Goal: Task Accomplishment & Management: Use online tool/utility

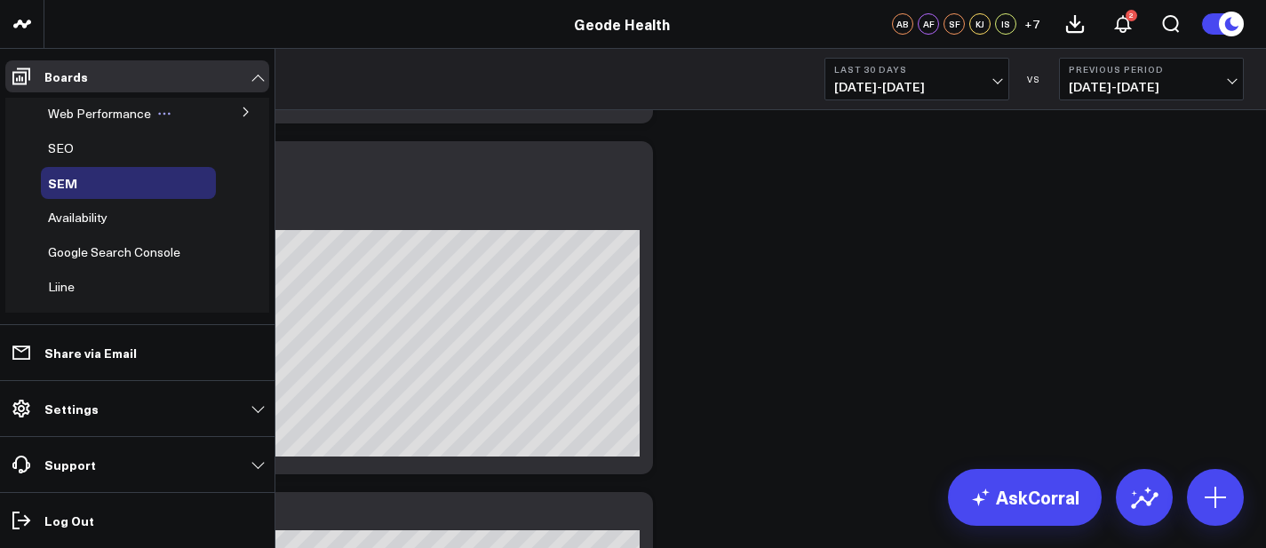
click at [74, 116] on span "Web Performance" at bounding box center [99, 113] width 103 height 17
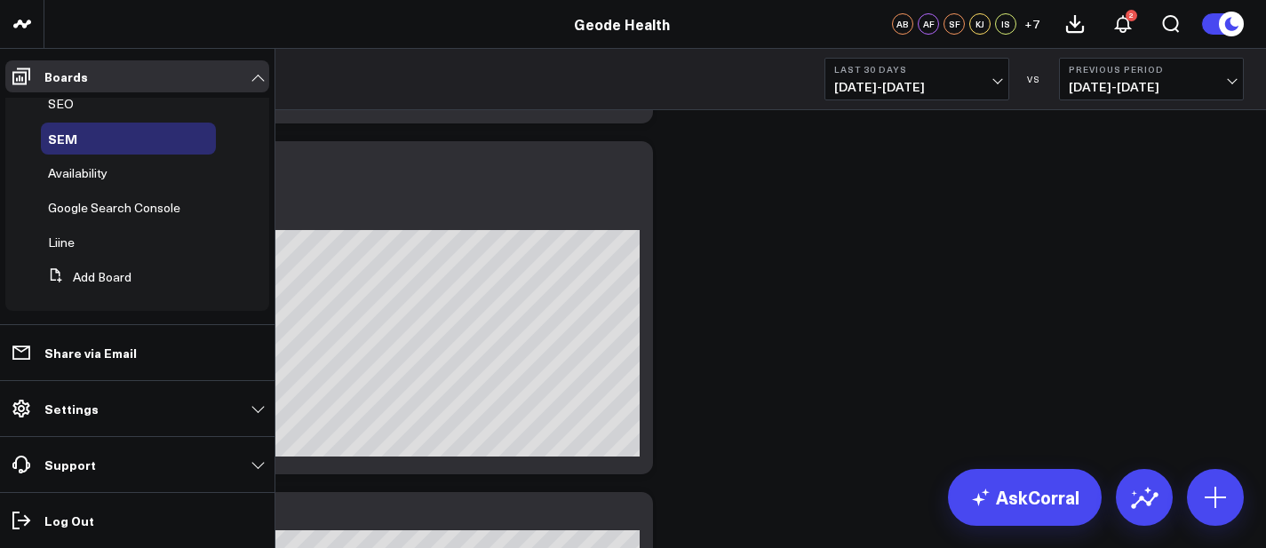
scroll to position [149, 0]
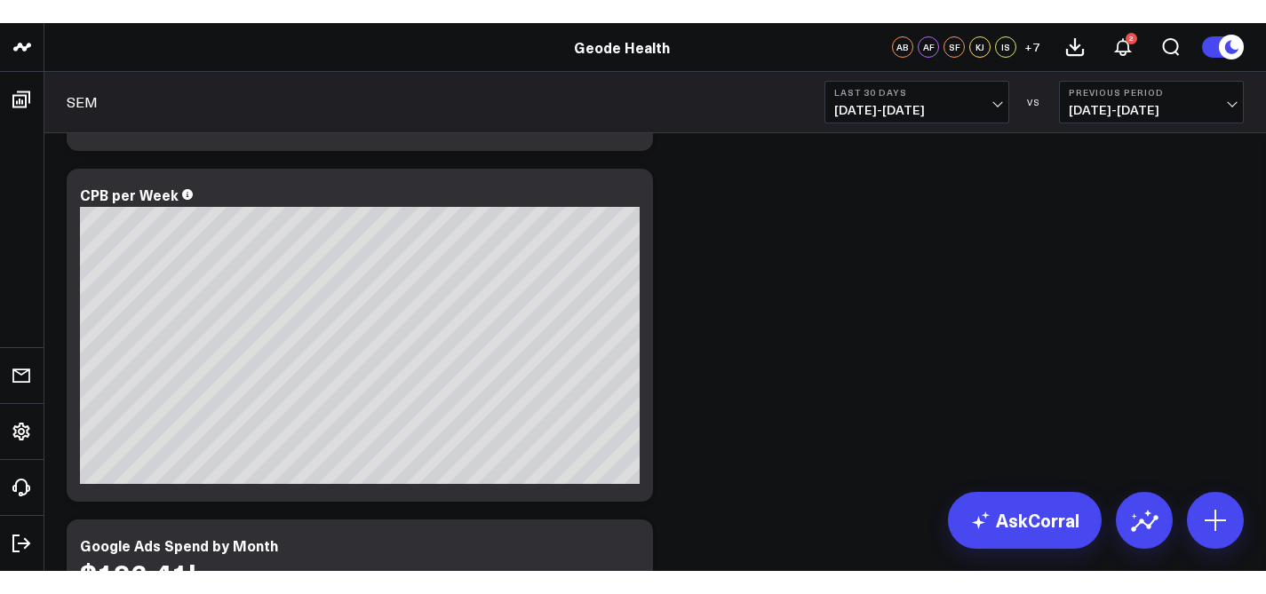
scroll to position [0, 0]
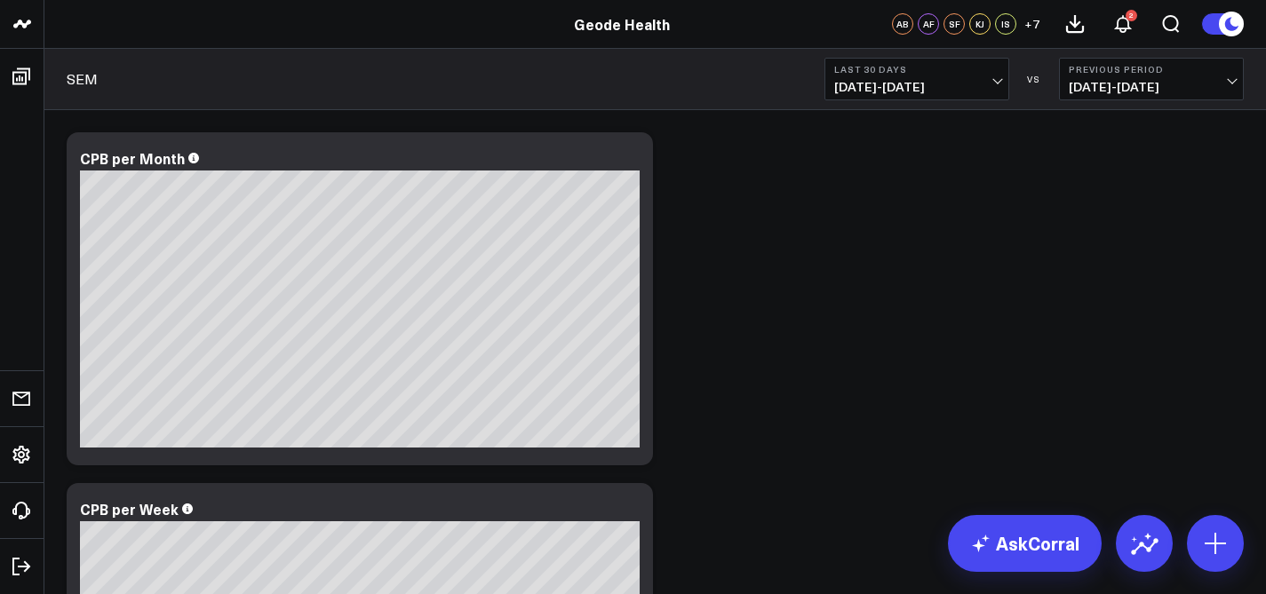
scroll to position [4, 0]
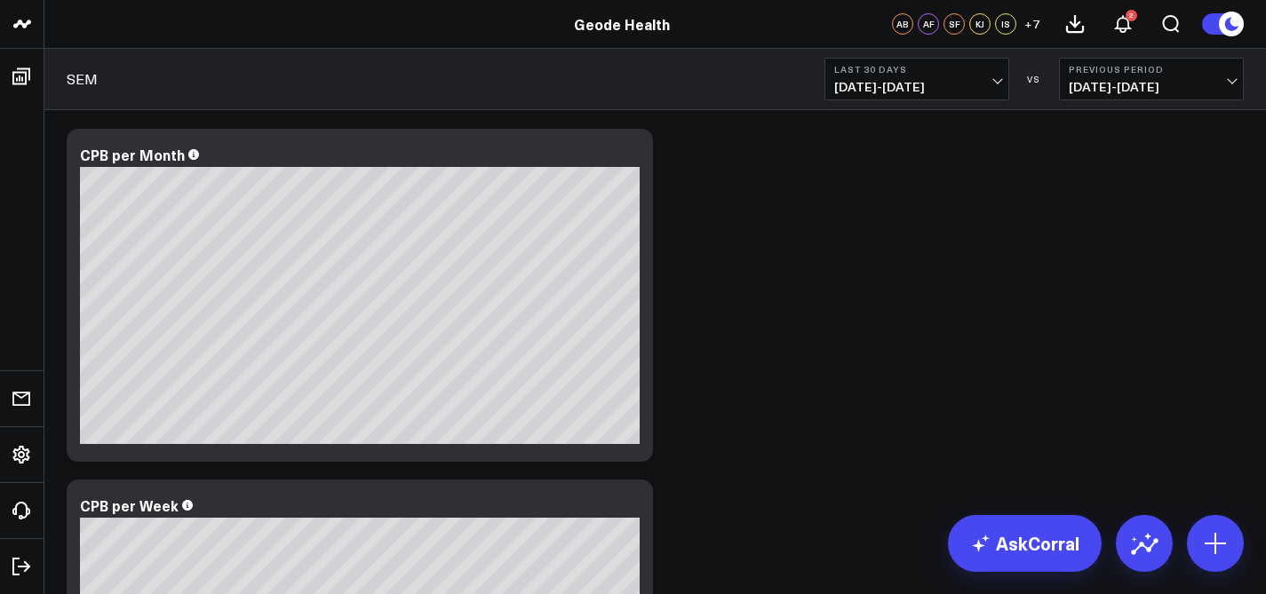
click at [963, 92] on span "[DATE] - [DATE]" at bounding box center [916, 87] width 165 height 14
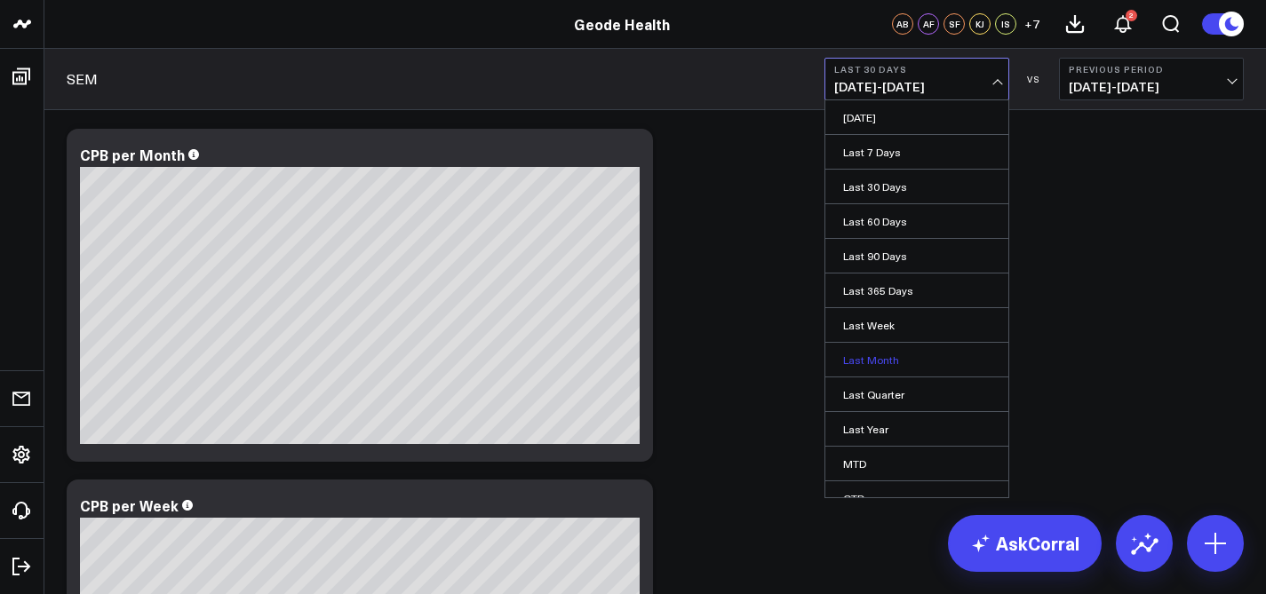
scroll to position [87, 0]
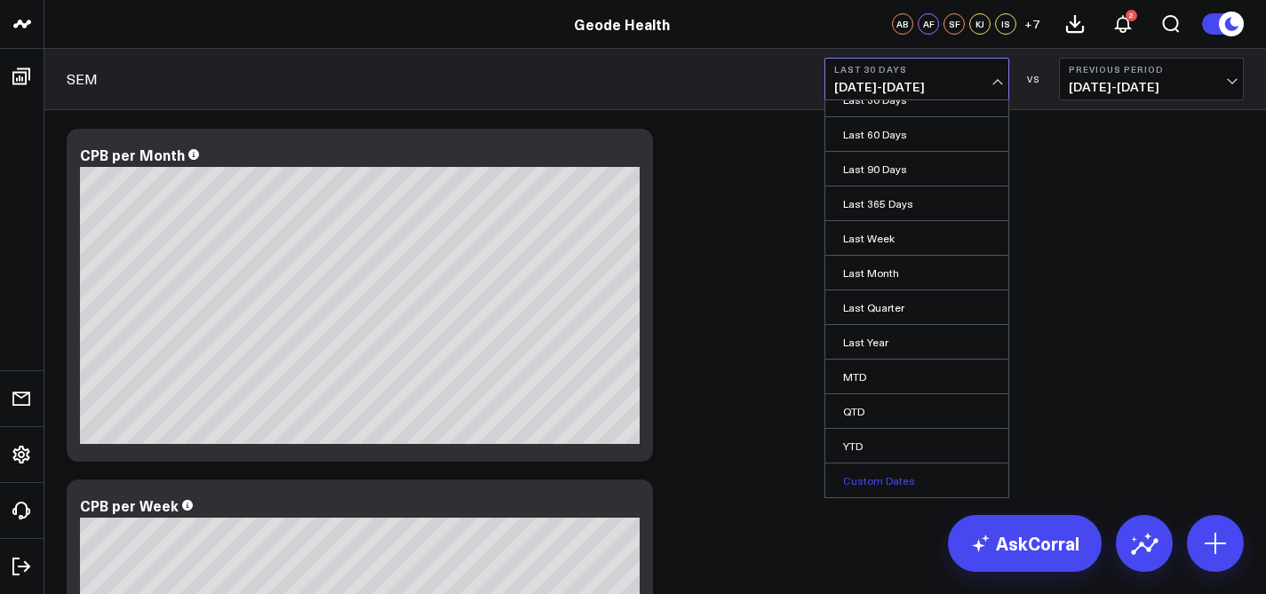
click at [895, 480] on link "Custom Dates" at bounding box center [916, 481] width 183 height 34
select select "8"
select select "2025"
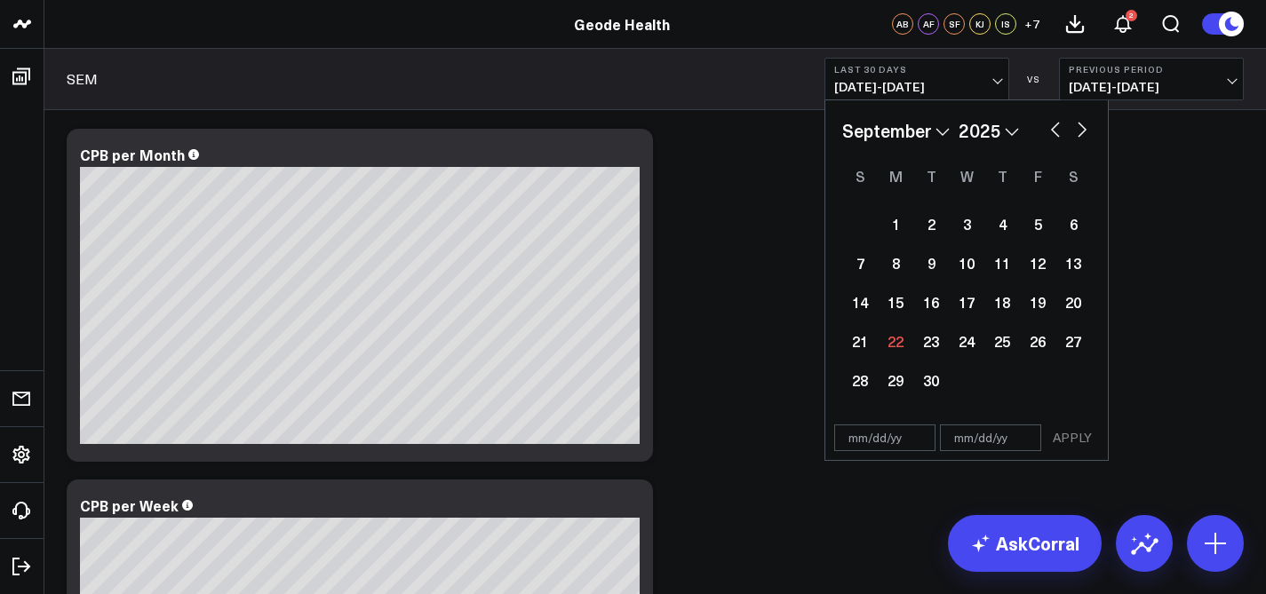
click at [934, 135] on select "January February March April May June July August September October November De…" at bounding box center [896, 130] width 108 height 27
select select "2025"
click at [960, 222] on div "1" at bounding box center [967, 224] width 36 height 36
type input "[DATE]"
select select "2025"
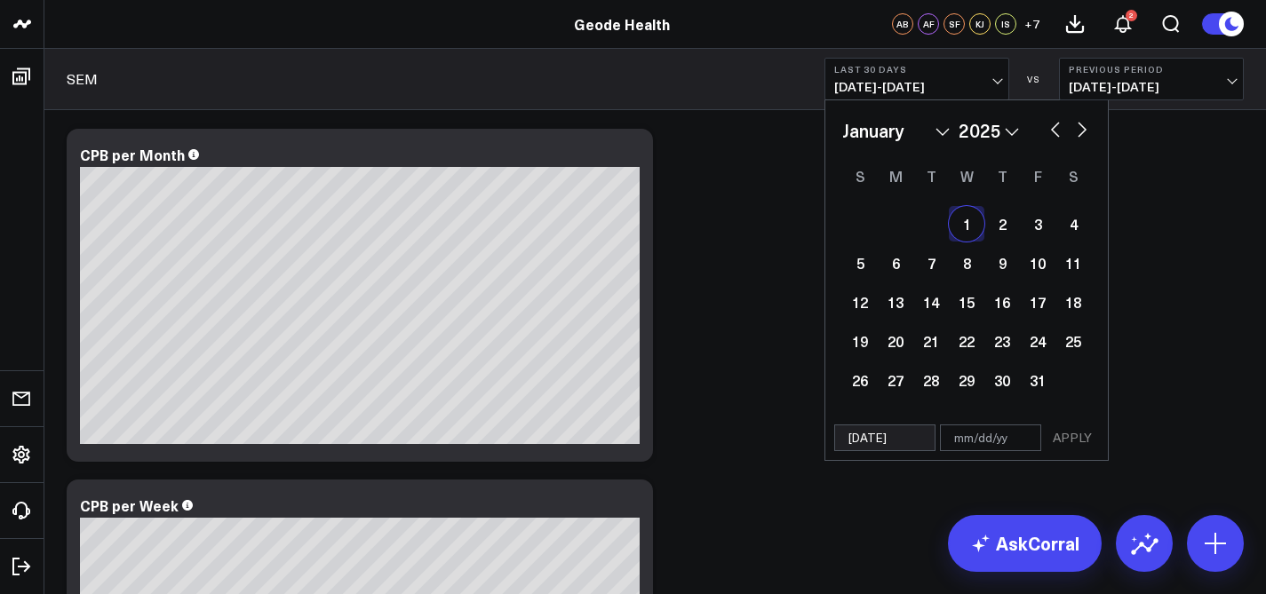
click at [1084, 139] on div "January February March April May June July August September October November [D…" at bounding box center [966, 130] width 249 height 27
click at [1083, 130] on button "button" at bounding box center [1082, 127] width 18 height 21
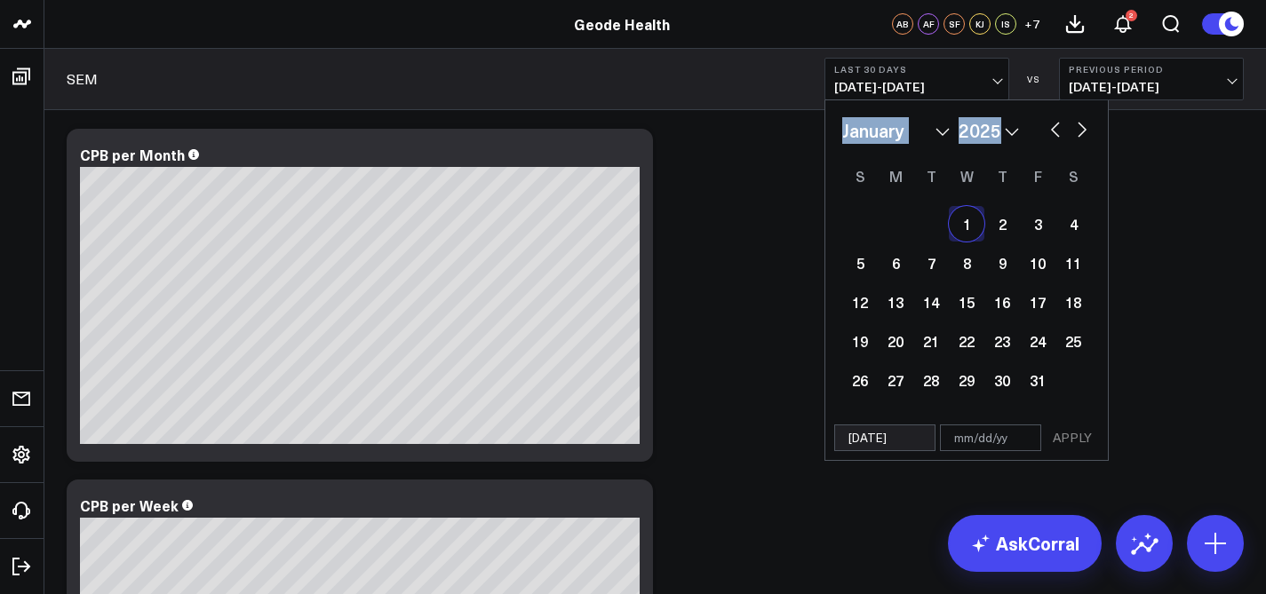
select select "1"
select select "2025"
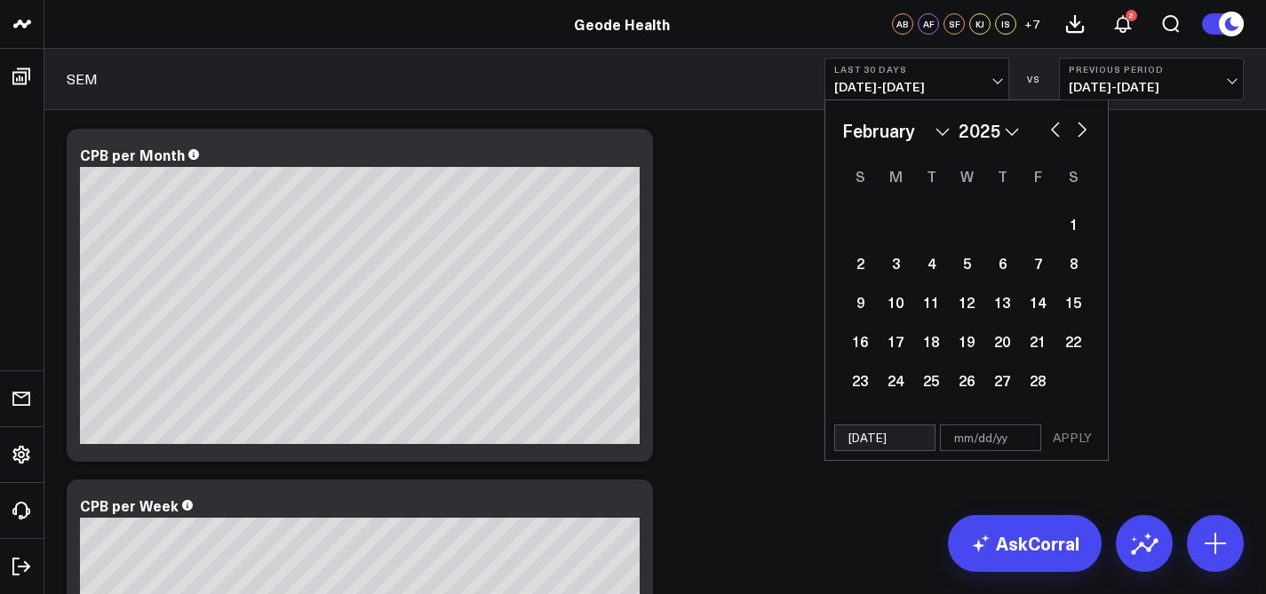
click at [1083, 130] on button "button" at bounding box center [1082, 127] width 18 height 21
select select "2"
select select "2025"
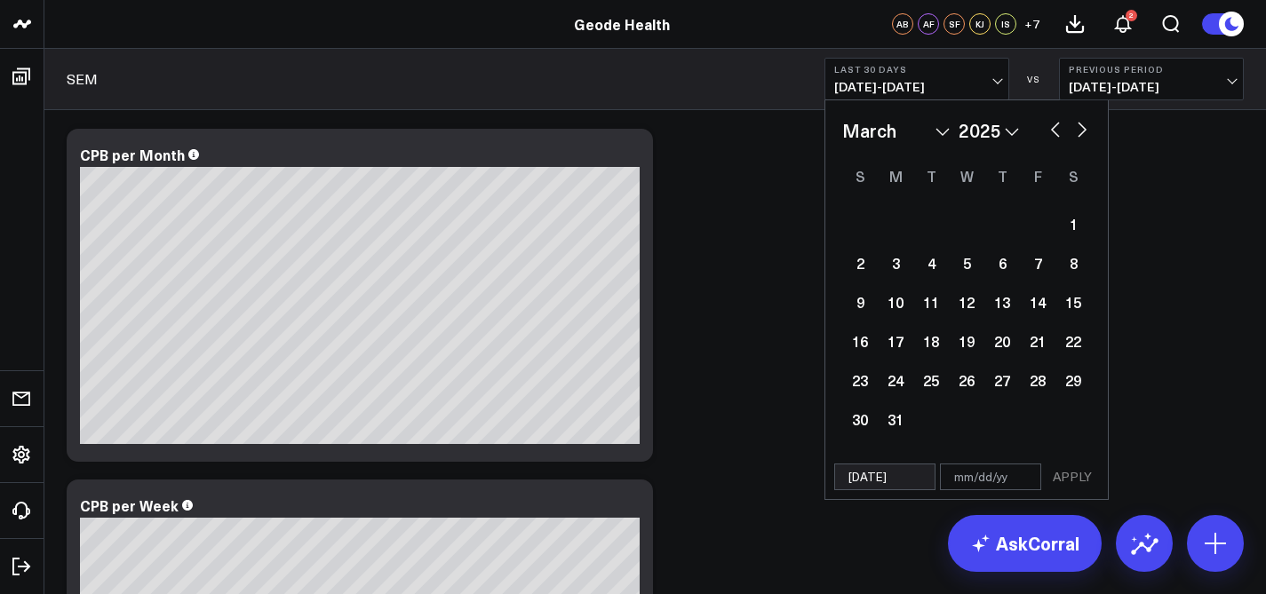
click at [1083, 130] on button "button" at bounding box center [1082, 127] width 18 height 21
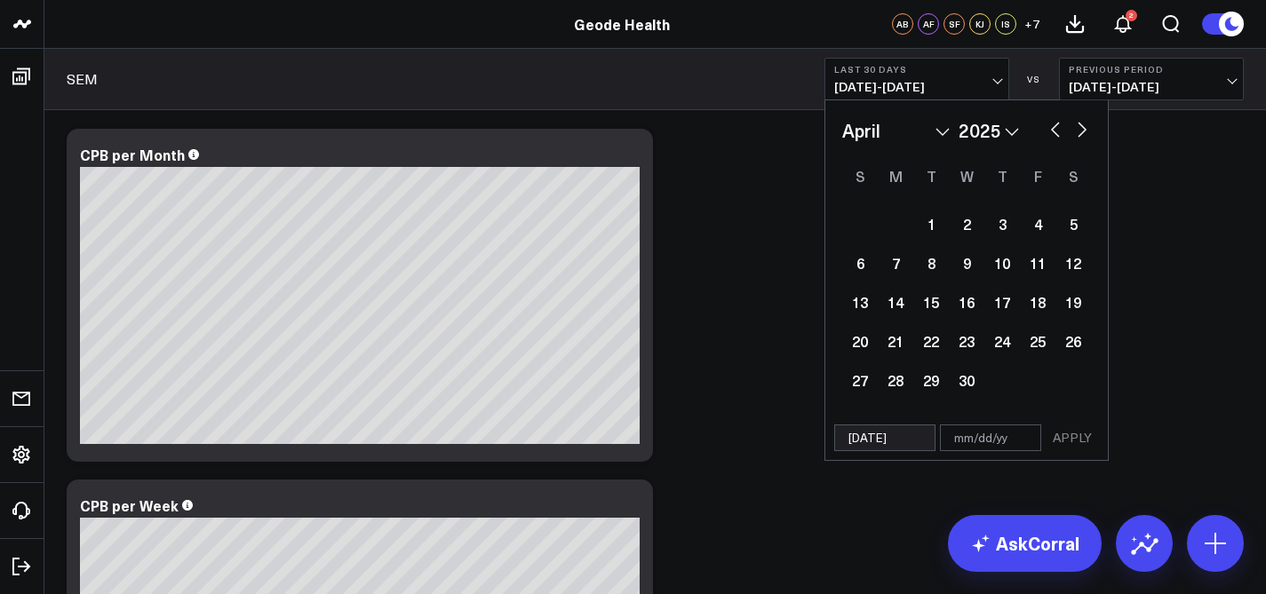
click at [1083, 130] on button "button" at bounding box center [1082, 127] width 18 height 21
select select "6"
select select "2025"
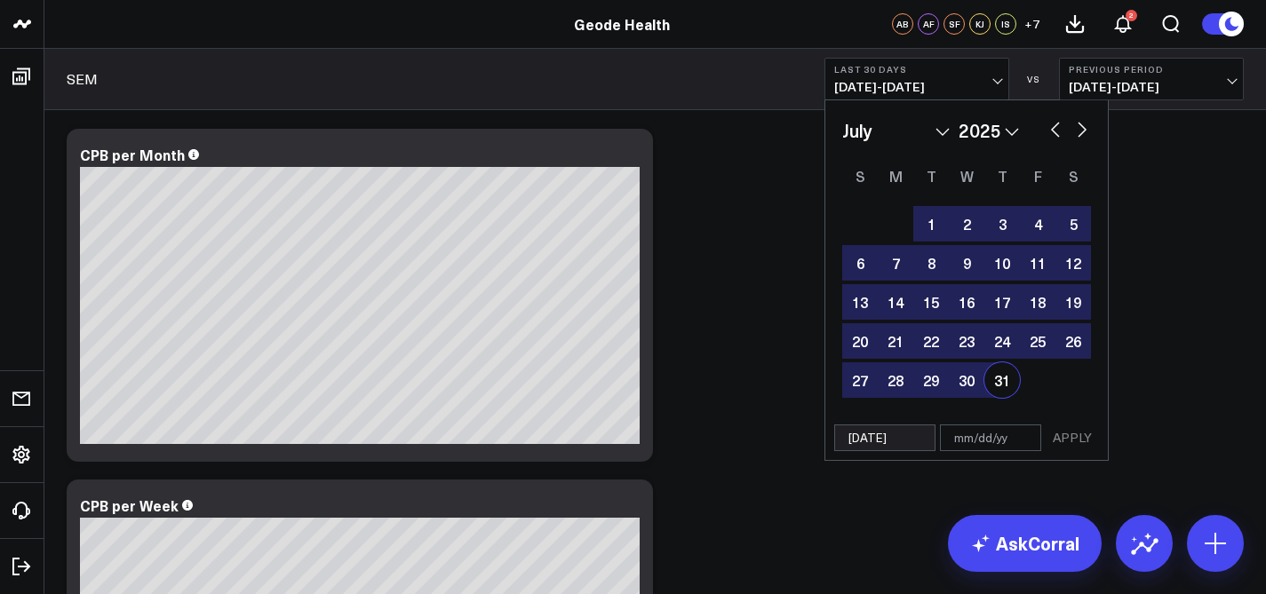
click at [1002, 382] on div "31" at bounding box center [1002, 381] width 36 height 36
type input "[DATE]"
select select "6"
select select "2025"
click at [1070, 435] on button "APPLY" at bounding box center [1072, 438] width 53 height 27
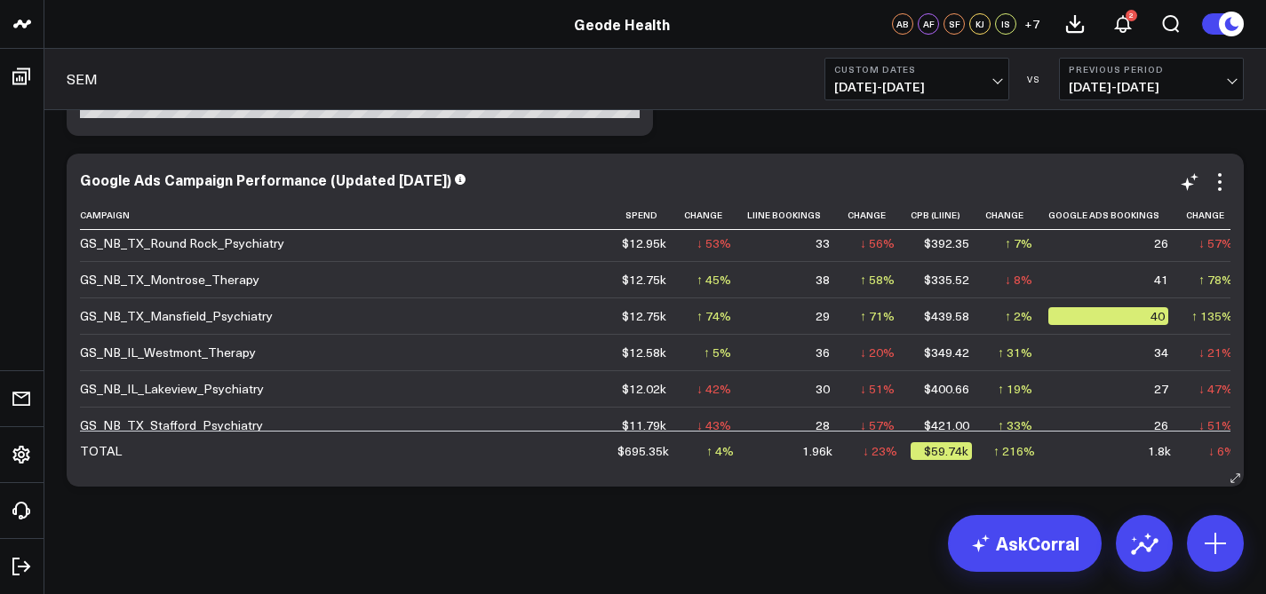
scroll to position [527, 0]
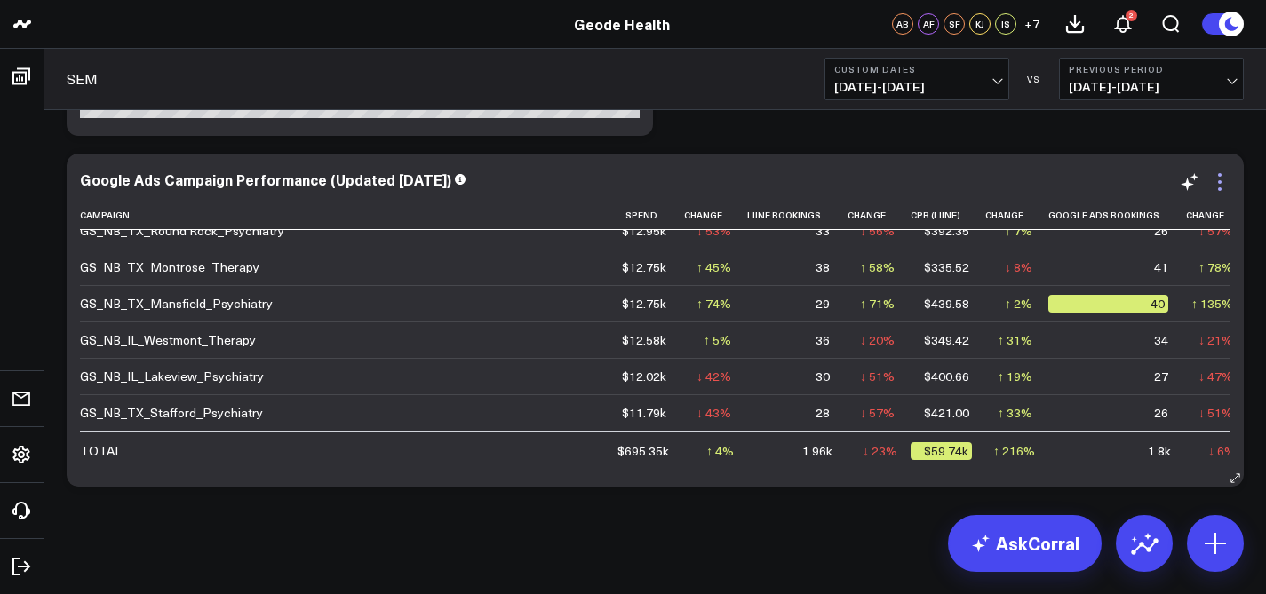
click at [1215, 184] on icon at bounding box center [1219, 181] width 21 height 21
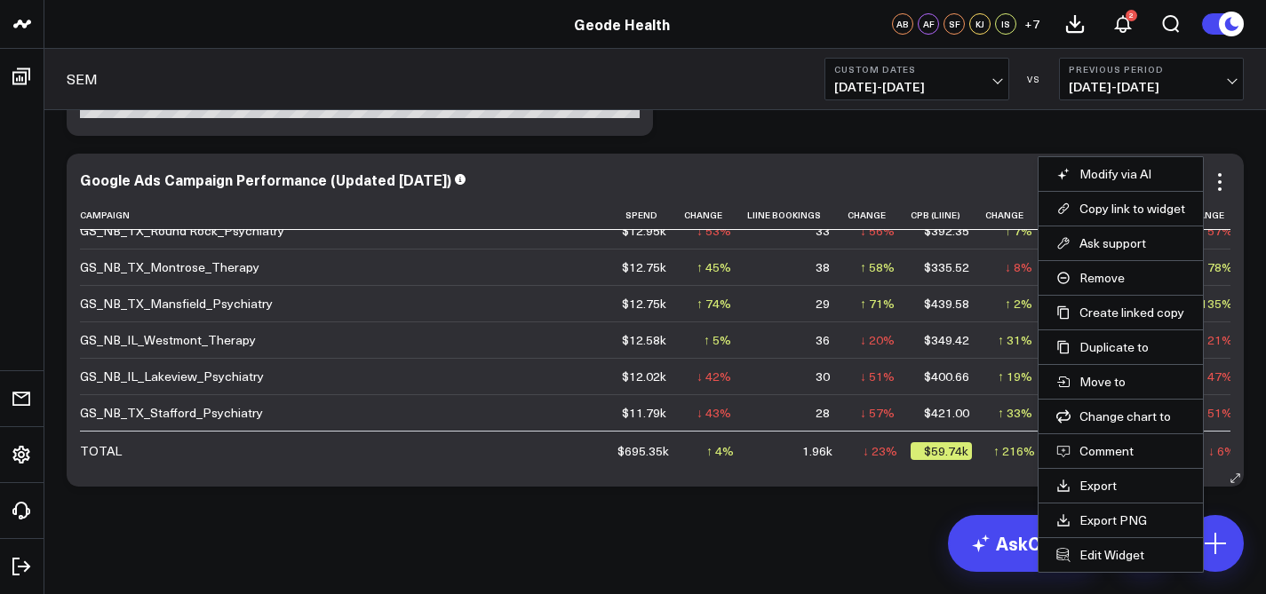
click at [902, 178] on div "Google Ads Campaign Performance (Updated [DATE])" at bounding box center [655, 179] width 1151 height 16
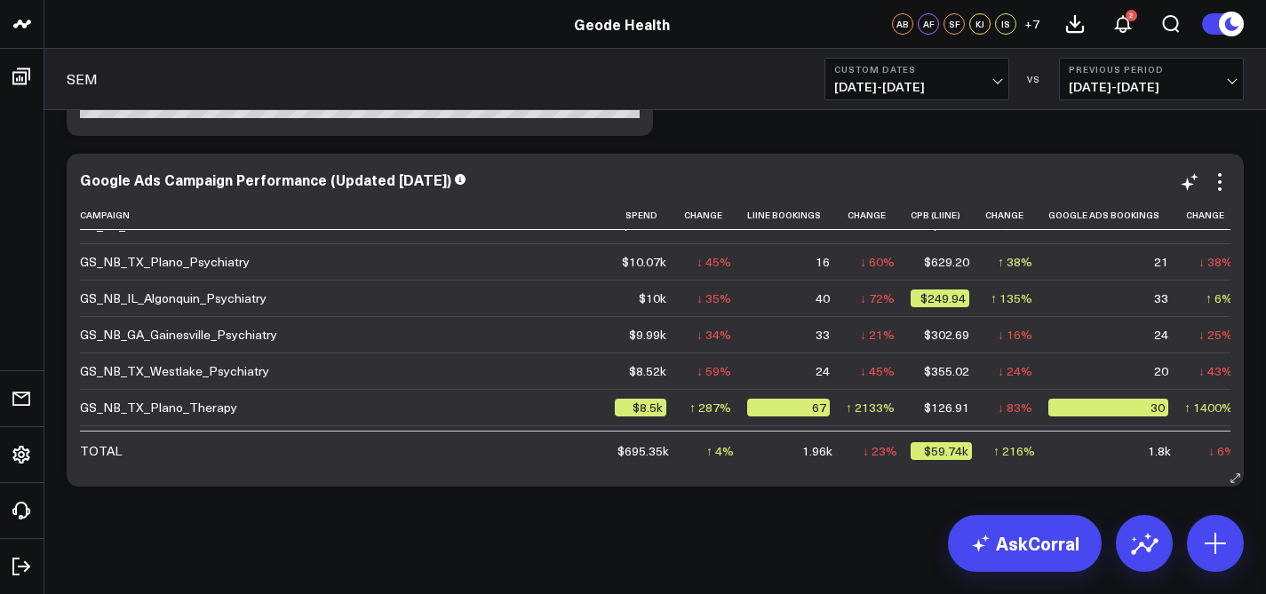
scroll to position [1043, 0]
click at [1236, 479] on icon at bounding box center [1235, 478] width 13 height 13
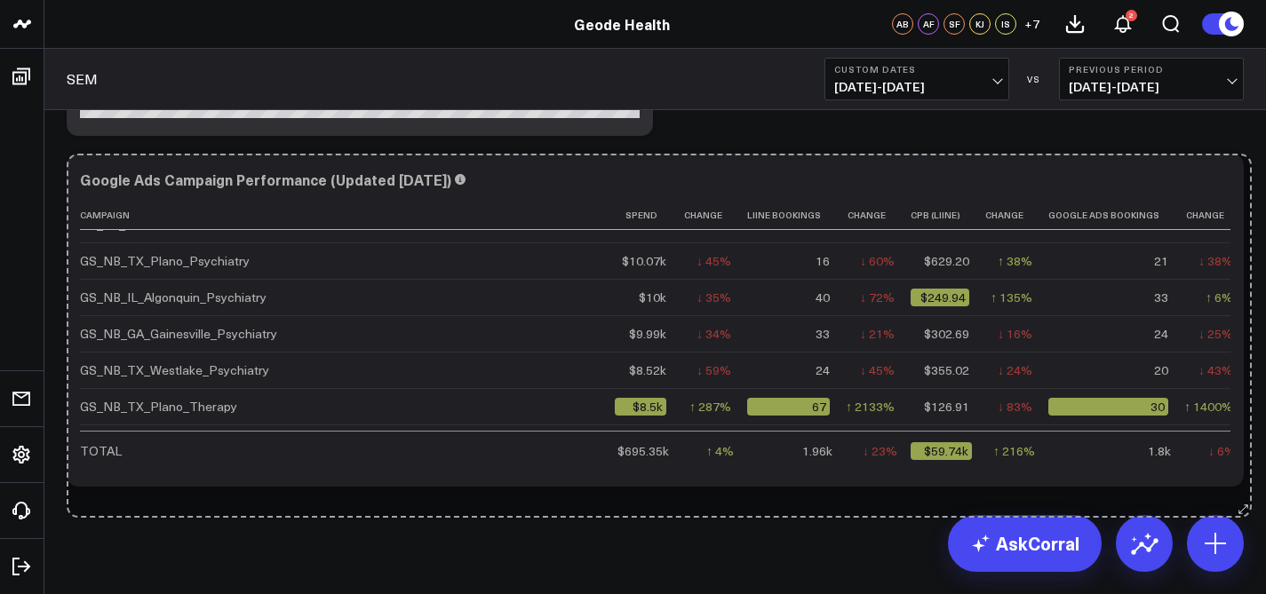
drag, startPoint x: 1234, startPoint y: 477, endPoint x: 1244, endPoint y: 522, distance: 46.4
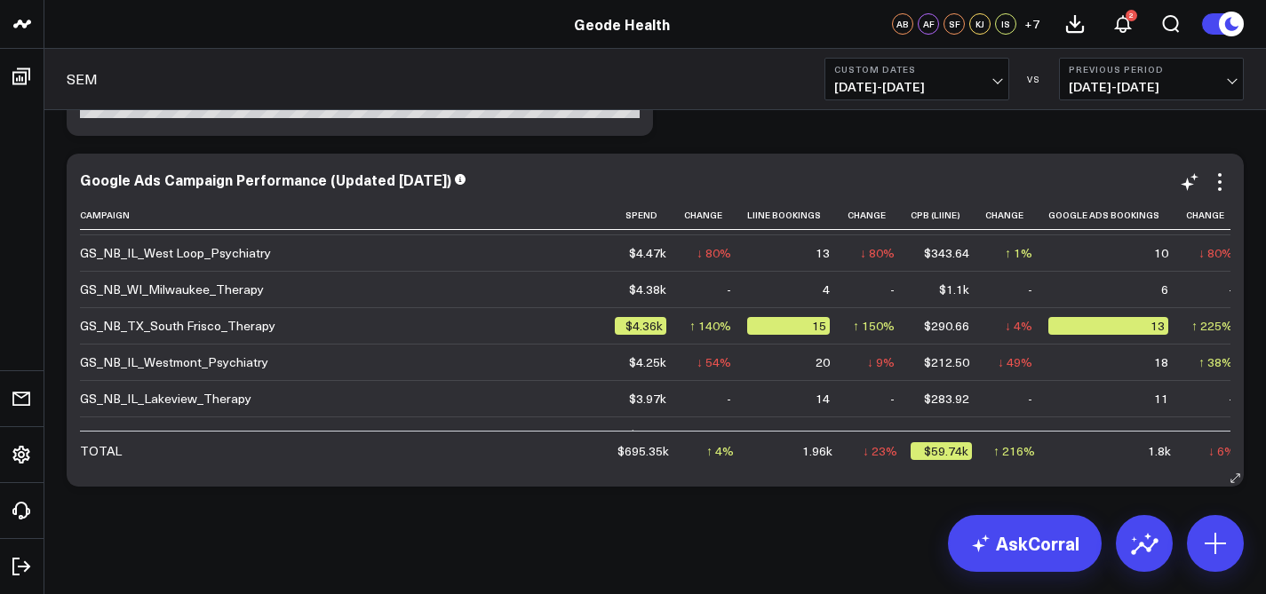
scroll to position [2068, 0]
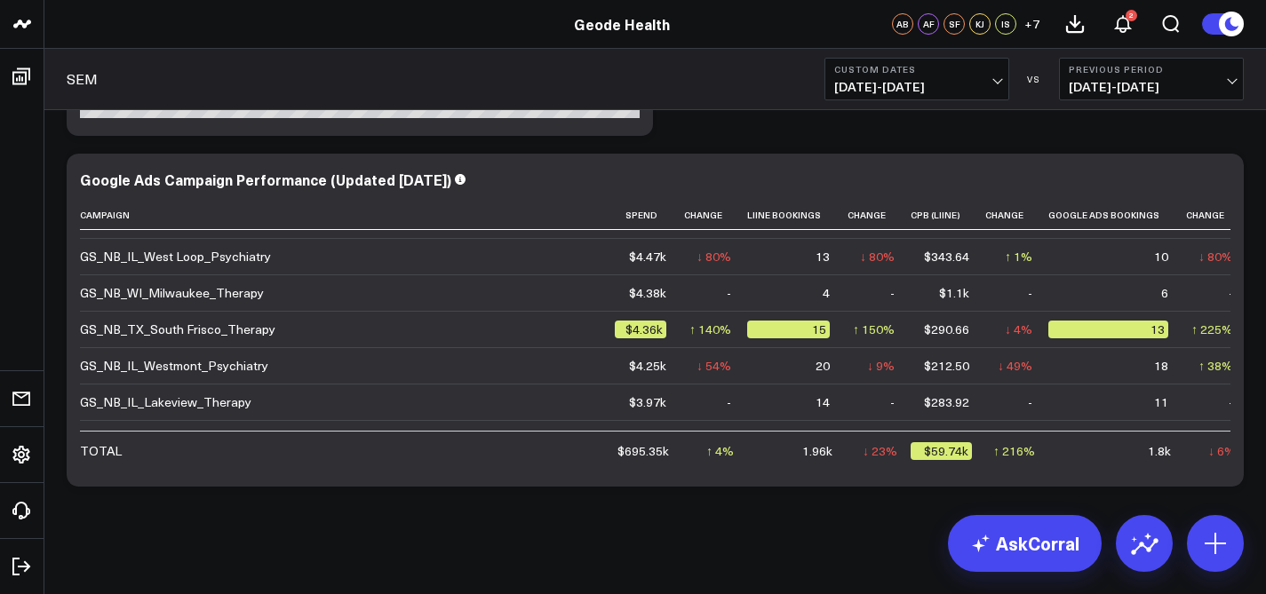
click at [975, 84] on span "[DATE] - [DATE]" at bounding box center [916, 87] width 165 height 14
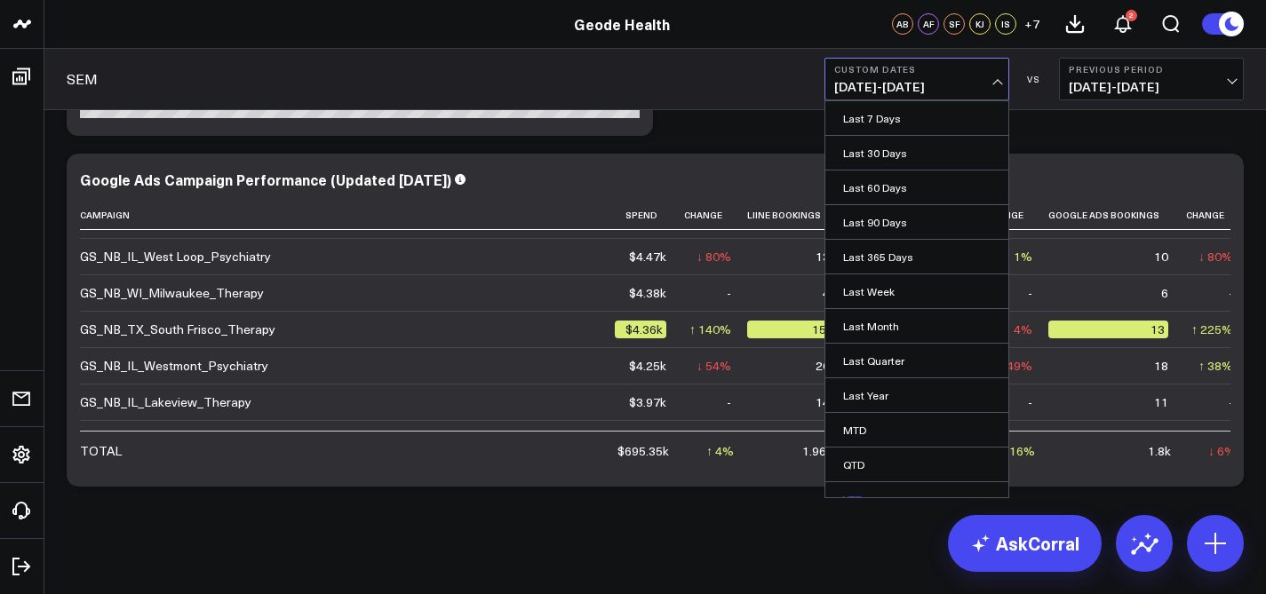
scroll to position [87, 0]
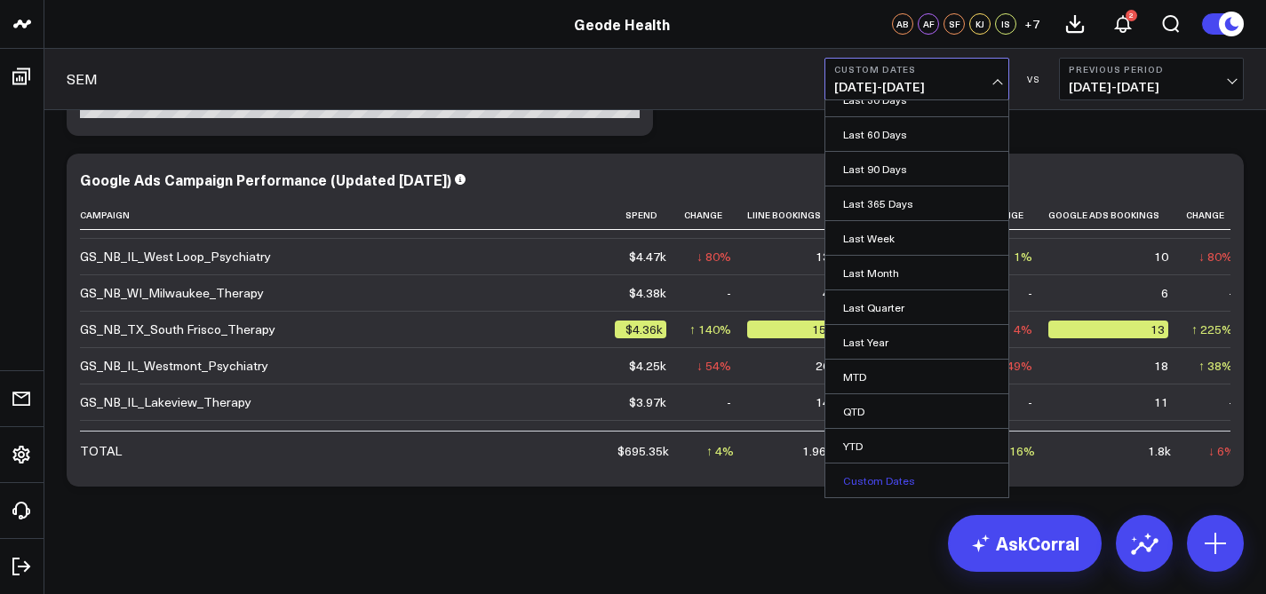
click at [894, 478] on link "Custom Dates" at bounding box center [916, 481] width 183 height 34
select select "8"
select select "2025"
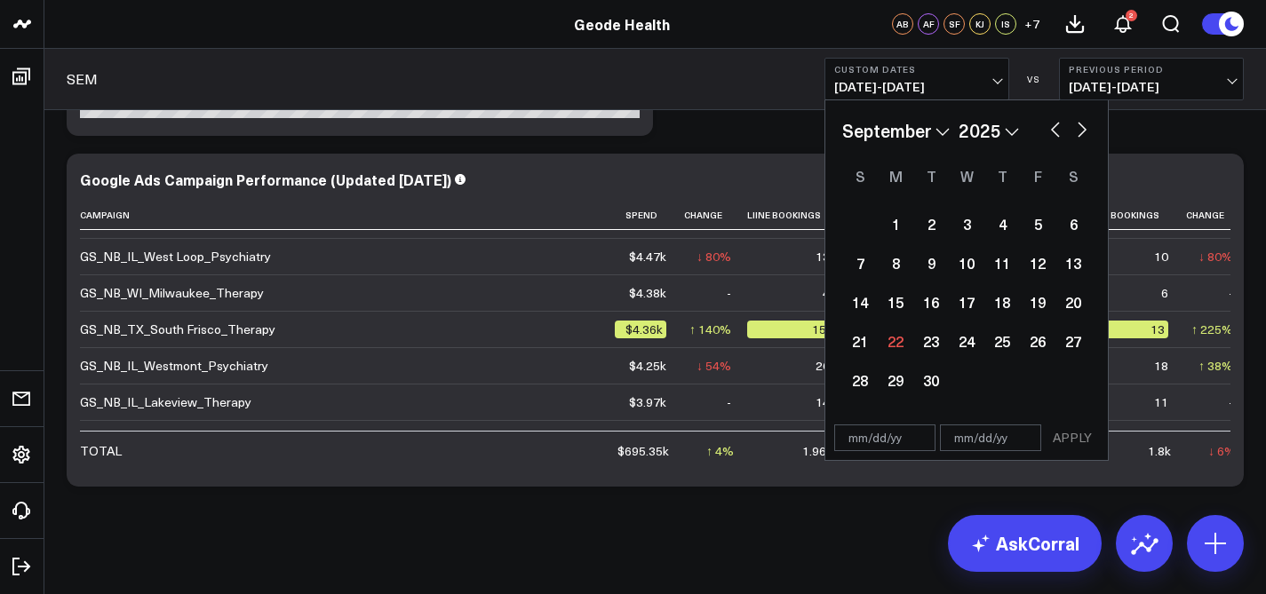
click at [888, 445] on input "text" at bounding box center [884, 438] width 101 height 27
select select "8"
select select "2025"
click at [882, 430] on input "text" at bounding box center [884, 438] width 101 height 27
select select "8"
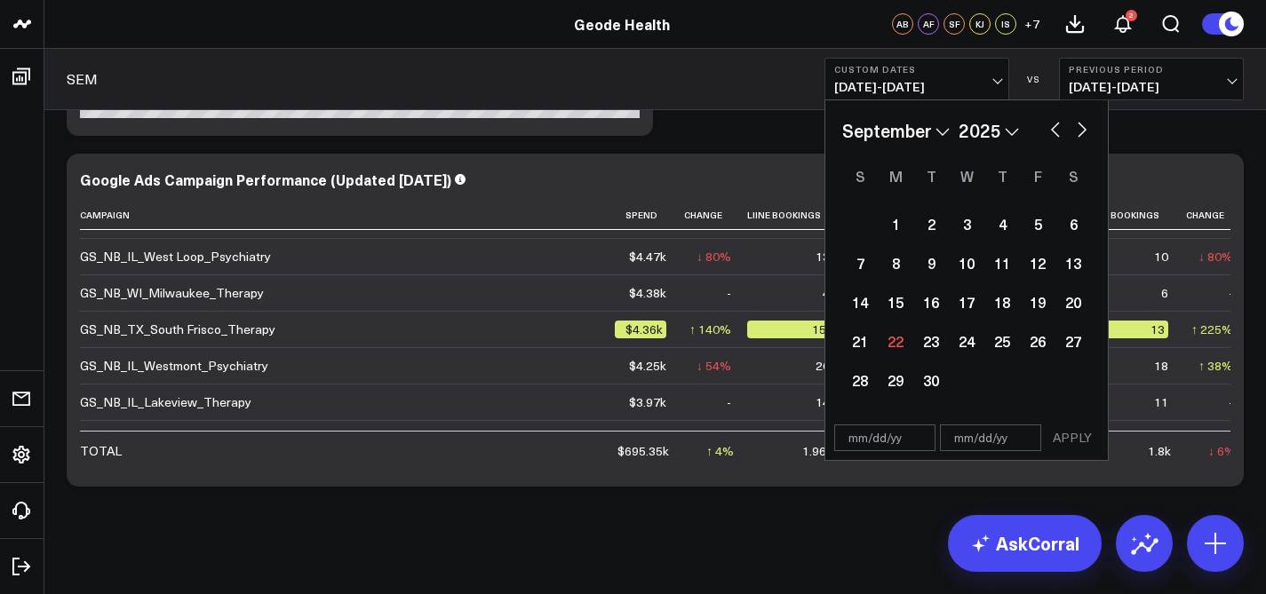
select select "2025"
type input "[DATE]"
select select "2024"
type input "[DATE]"
click at [961, 443] on input "text" at bounding box center [990, 438] width 101 height 27
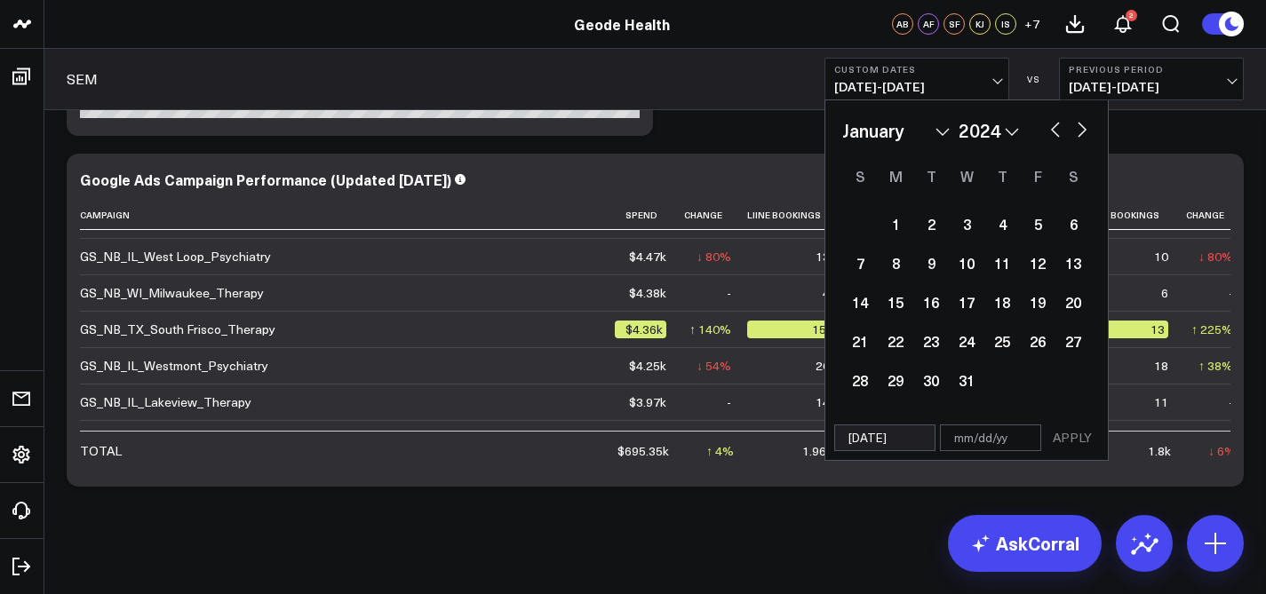
select select "2024"
type input "7"
select select "2024"
type input "7/"
select select "2024"
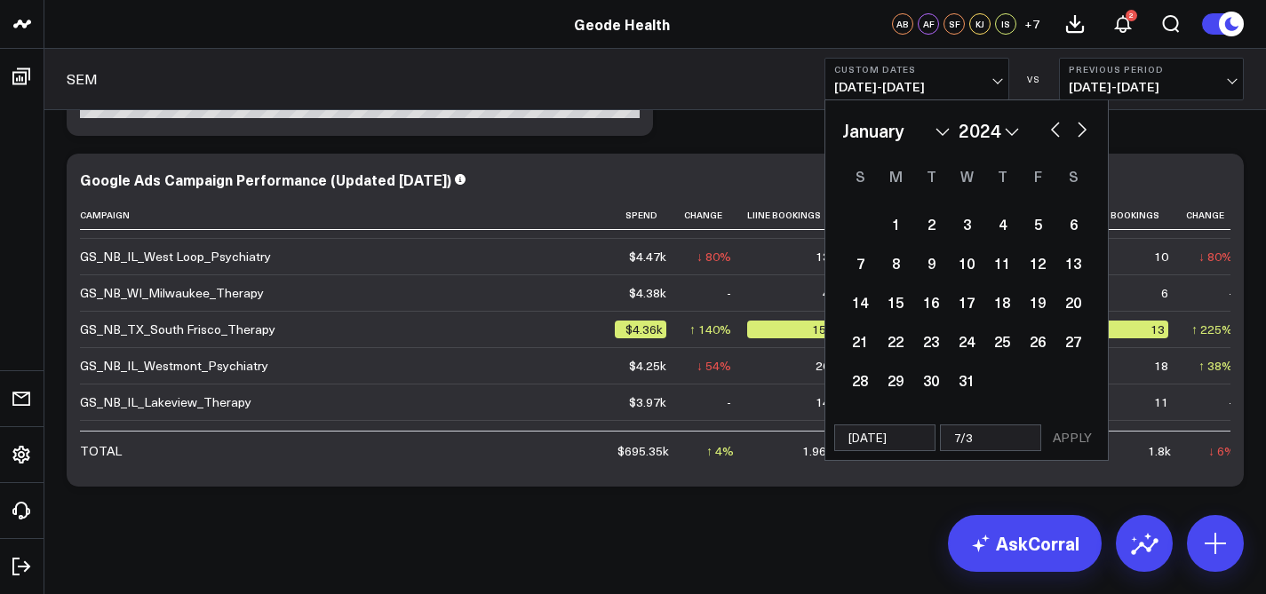
type input "7/31"
select select "2024"
type input "7/31/"
select select "2024"
type input "7/31/2"
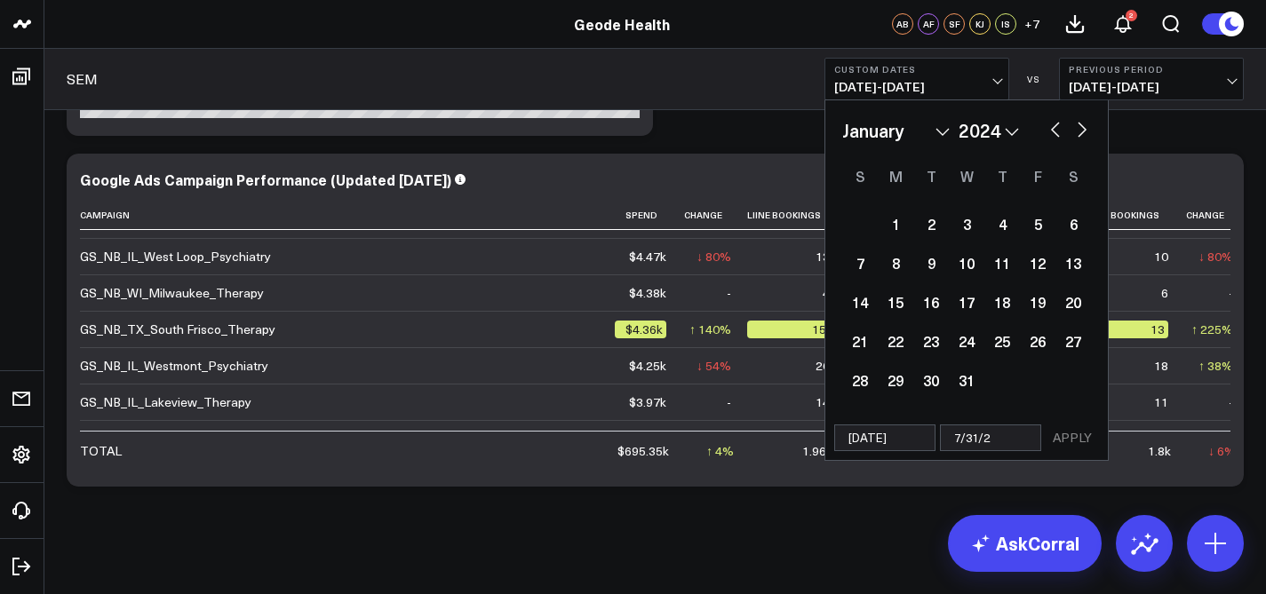
select select "2024"
type input "[DATE]"
select select "2024"
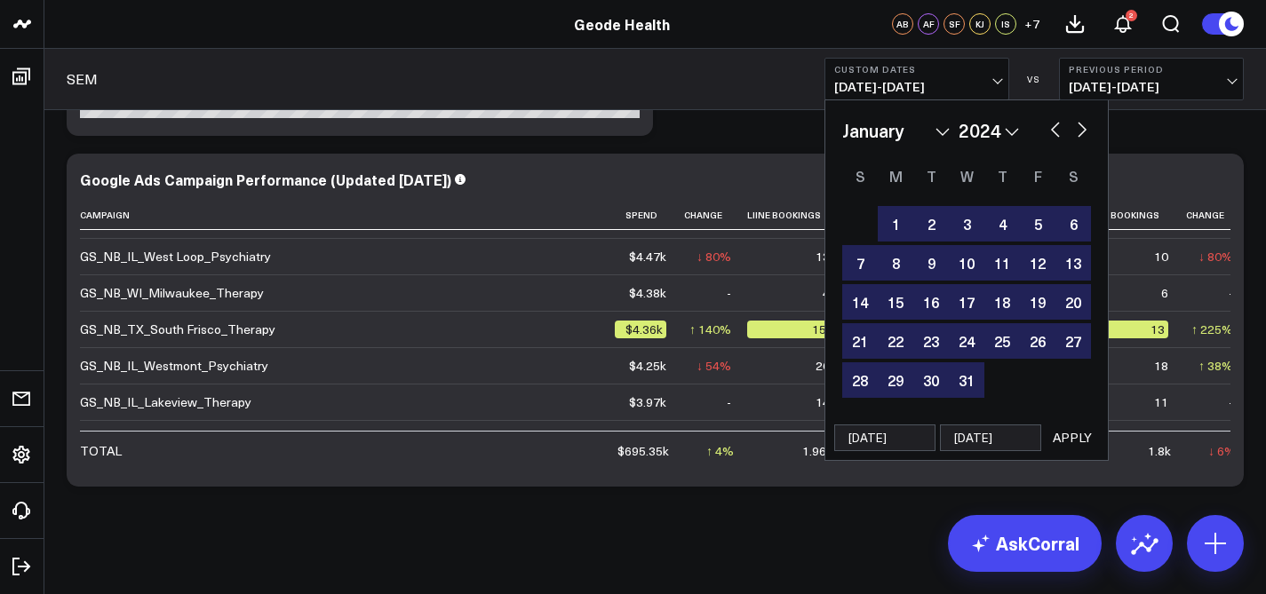
type input "[DATE]"
click at [1065, 437] on button "APPLY" at bounding box center [1072, 438] width 53 height 27
